Goal: Task Accomplishment & Management: Complete application form

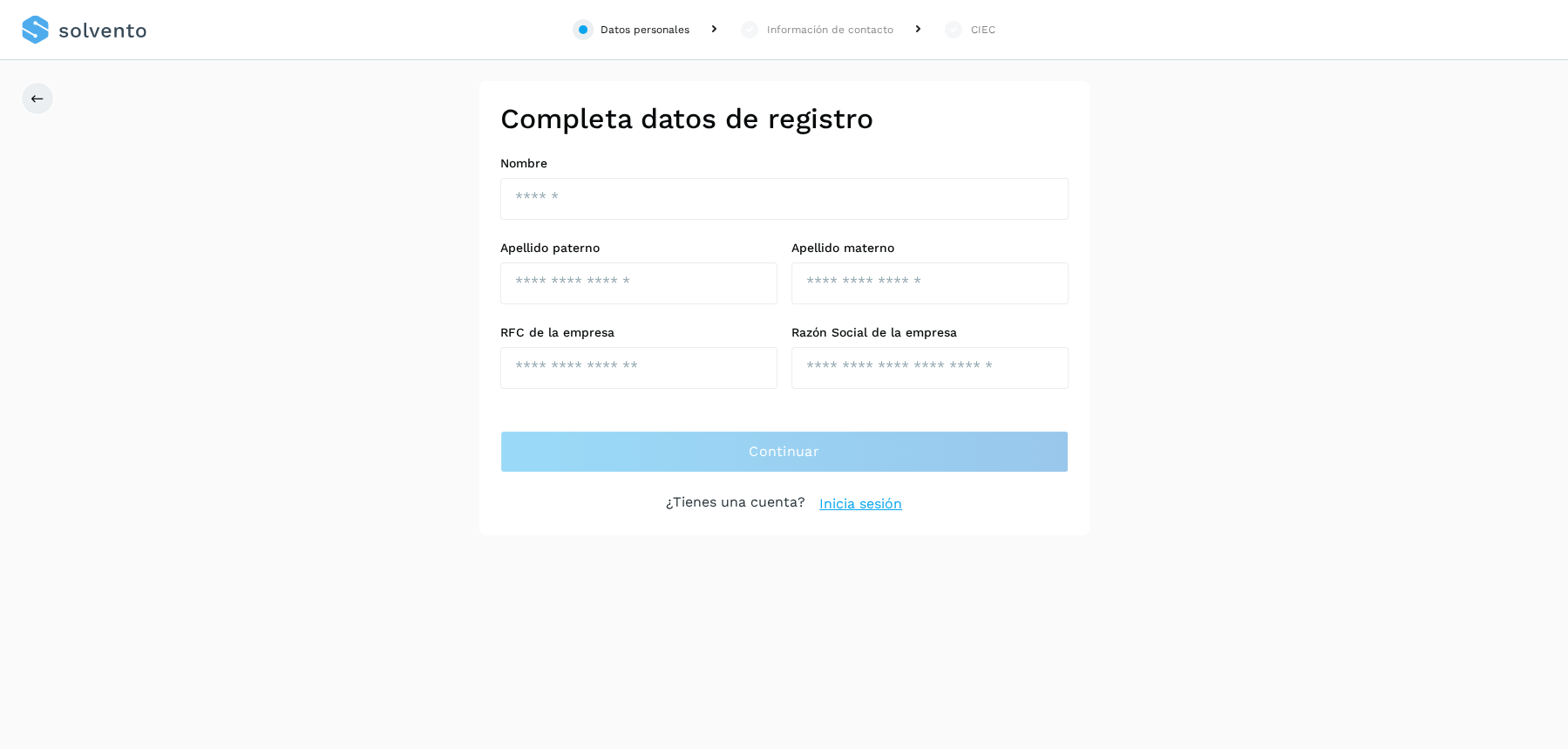
click at [836, 501] on link "Inicia sesión" at bounding box center [861, 503] width 83 height 21
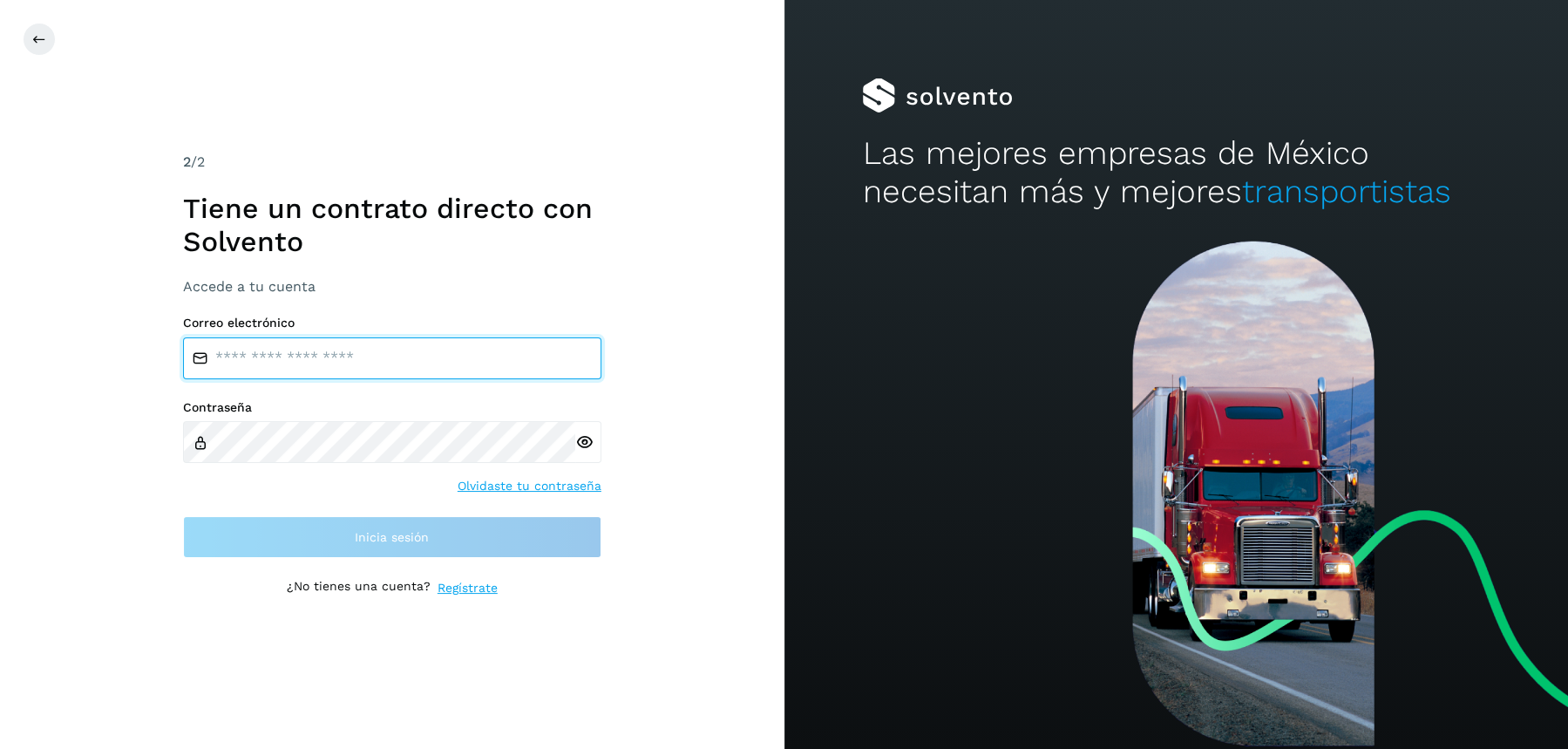
type input "**********"
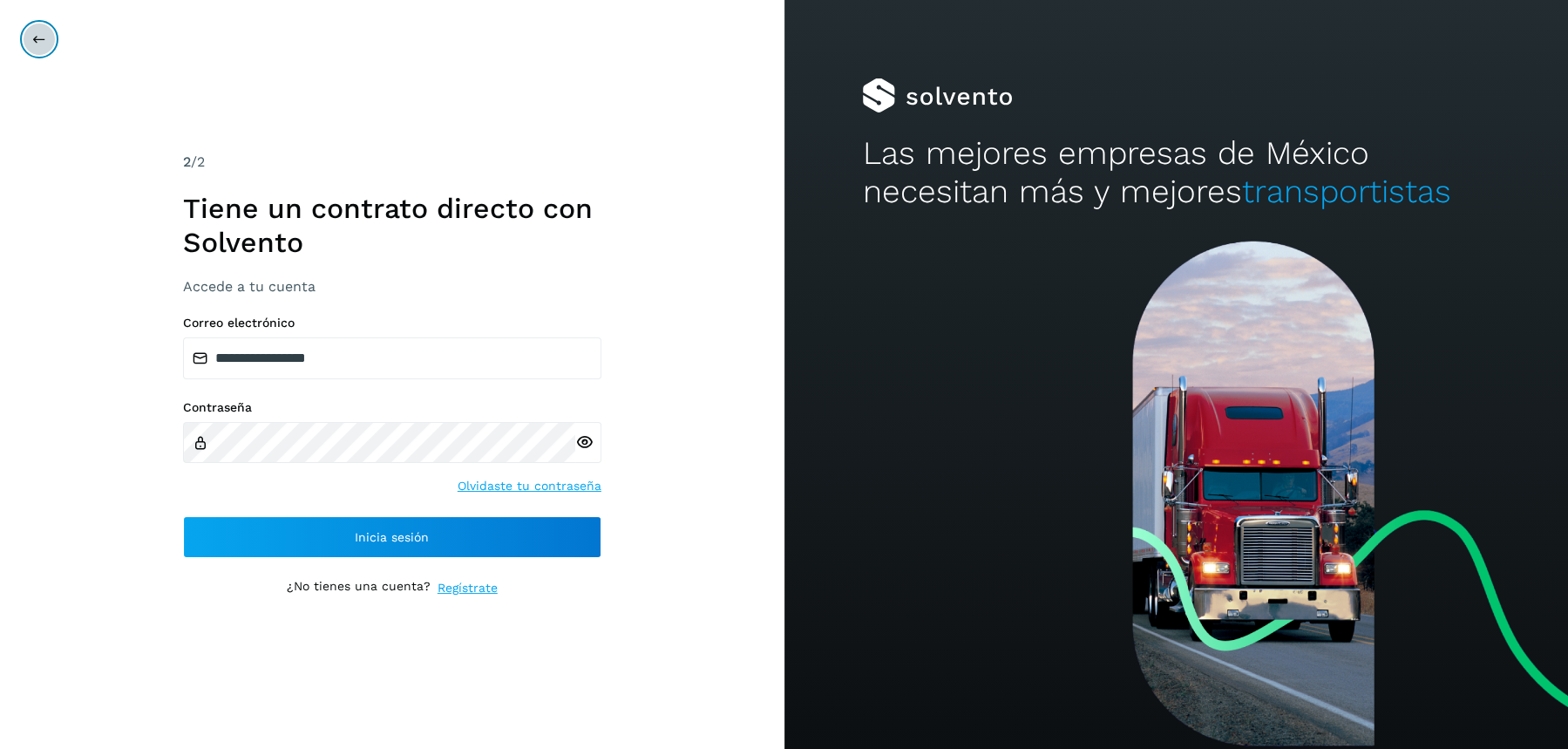
click at [42, 48] on button at bounding box center [39, 39] width 33 height 33
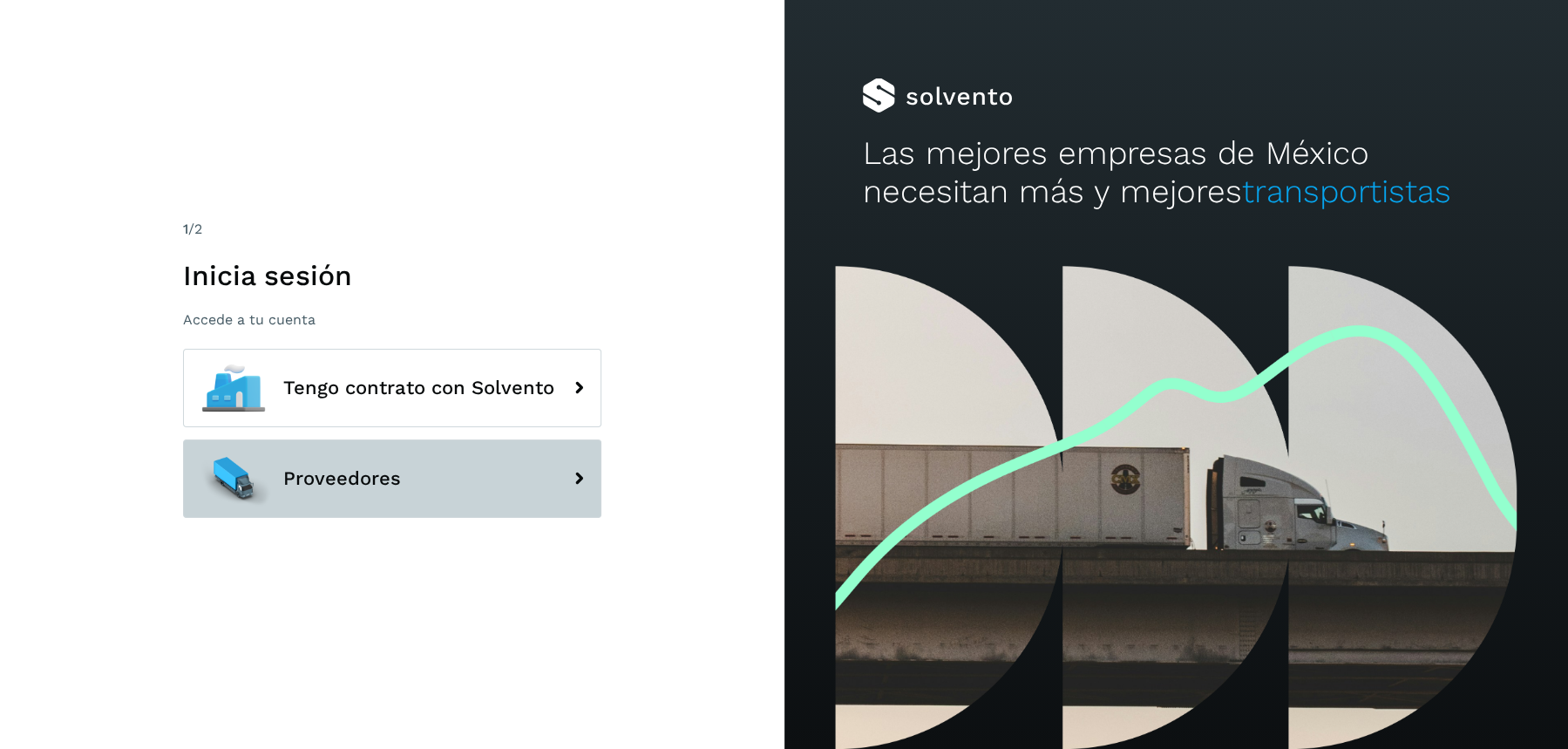
click at [325, 480] on span "Proveedores" at bounding box center [342, 479] width 118 height 21
